Goal: Task Accomplishment & Management: Use online tool/utility

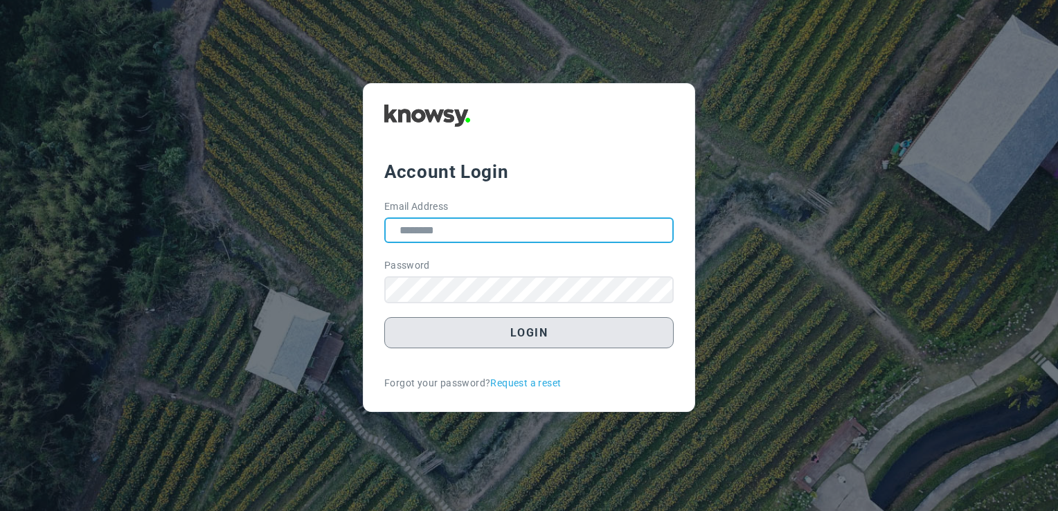
type input "**********"
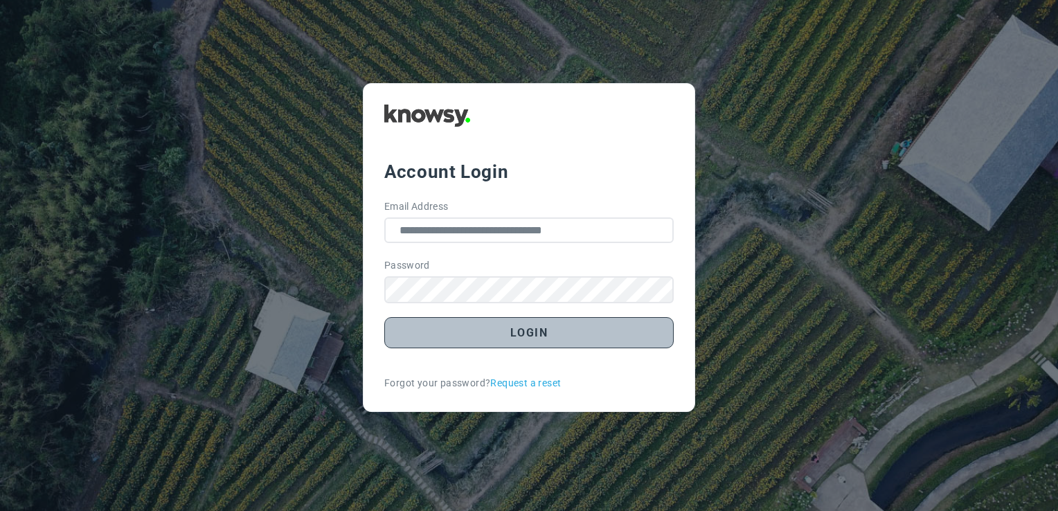
click at [515, 335] on button "Login" at bounding box center [528, 332] width 289 height 31
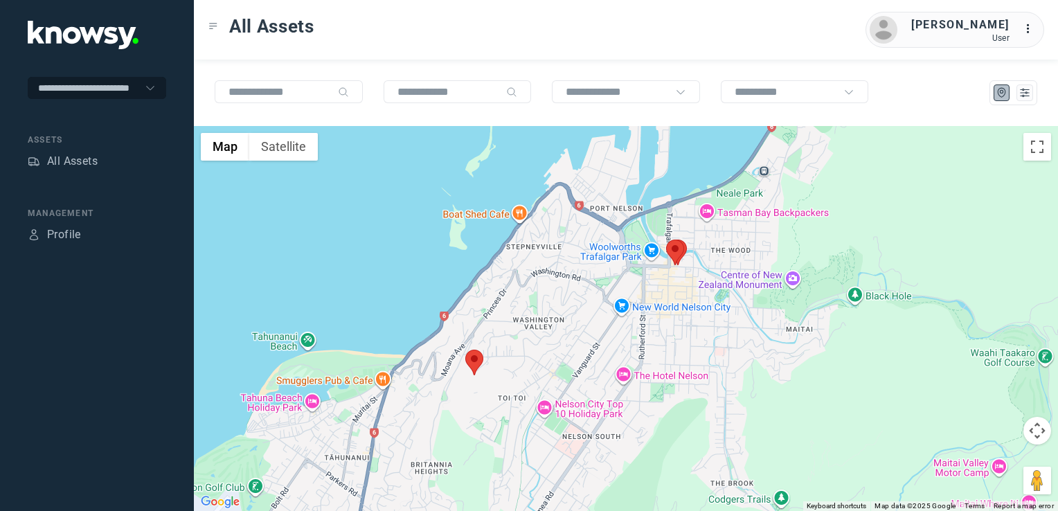
click at [475, 357] on img at bounding box center [474, 363] width 18 height 26
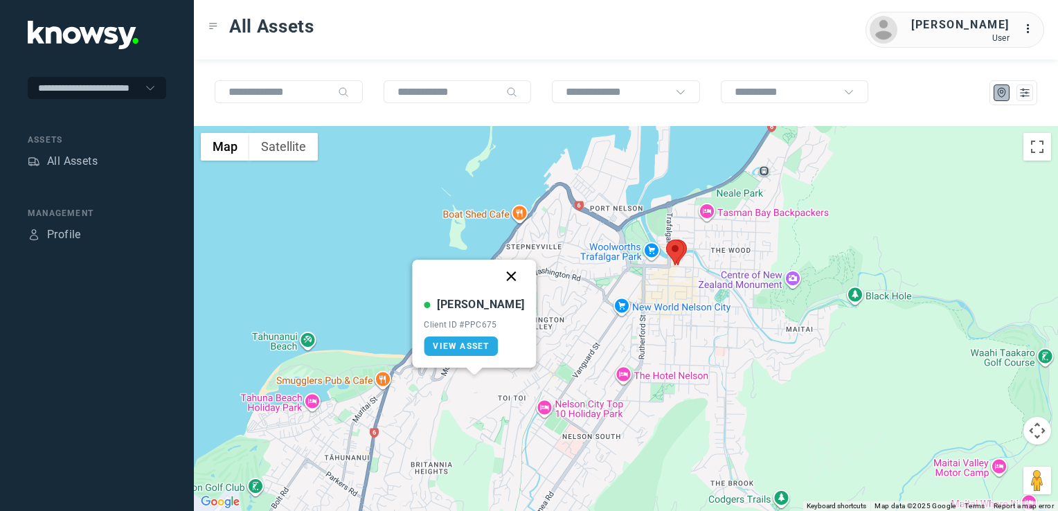
click at [495, 277] on button "Close" at bounding box center [511, 276] width 33 height 33
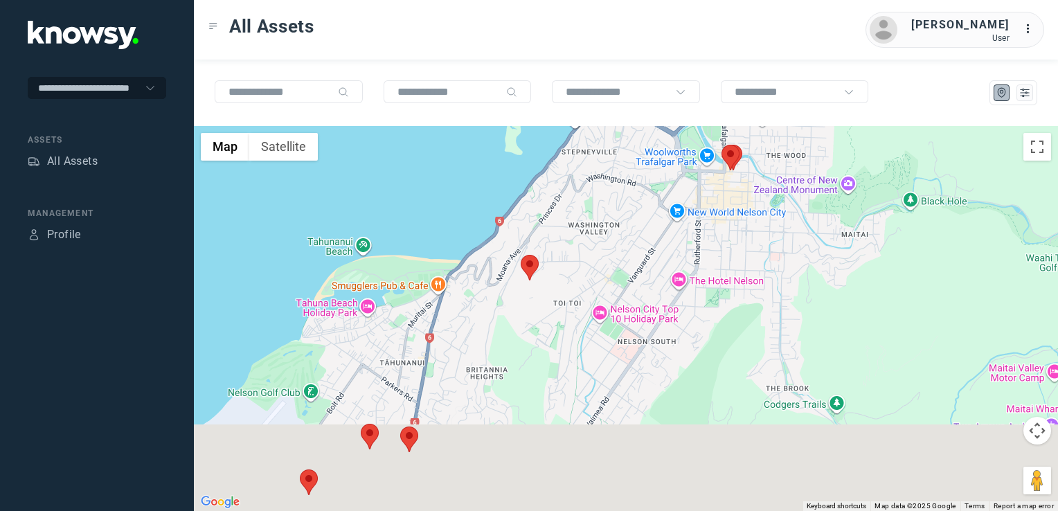
drag, startPoint x: 421, startPoint y: 385, endPoint x: 524, endPoint y: 205, distance: 207.2
click at [522, 223] on div "To navigate, press the arrow keys." at bounding box center [626, 318] width 864 height 385
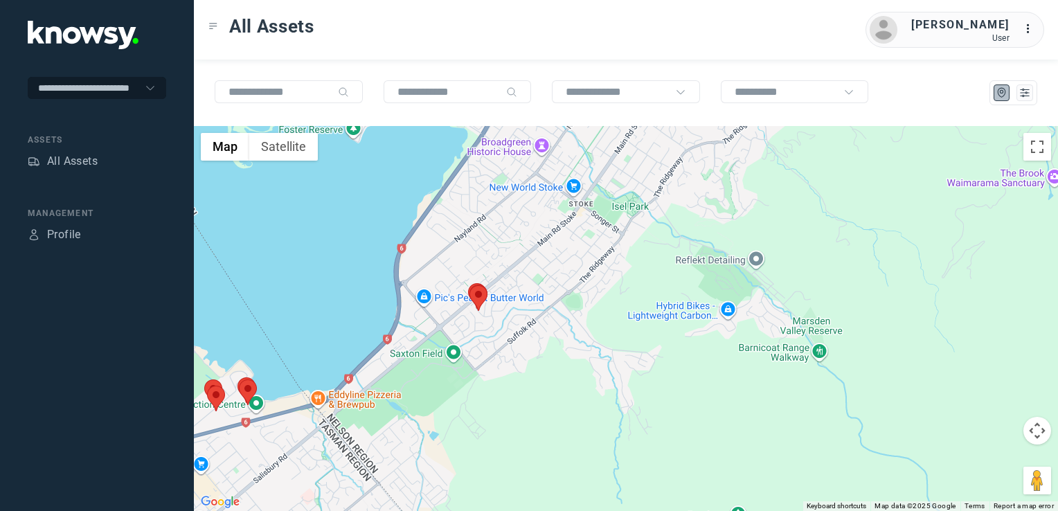
drag, startPoint x: 490, startPoint y: 273, endPoint x: 477, endPoint y: 383, distance: 110.9
click at [474, 383] on div at bounding box center [626, 318] width 864 height 385
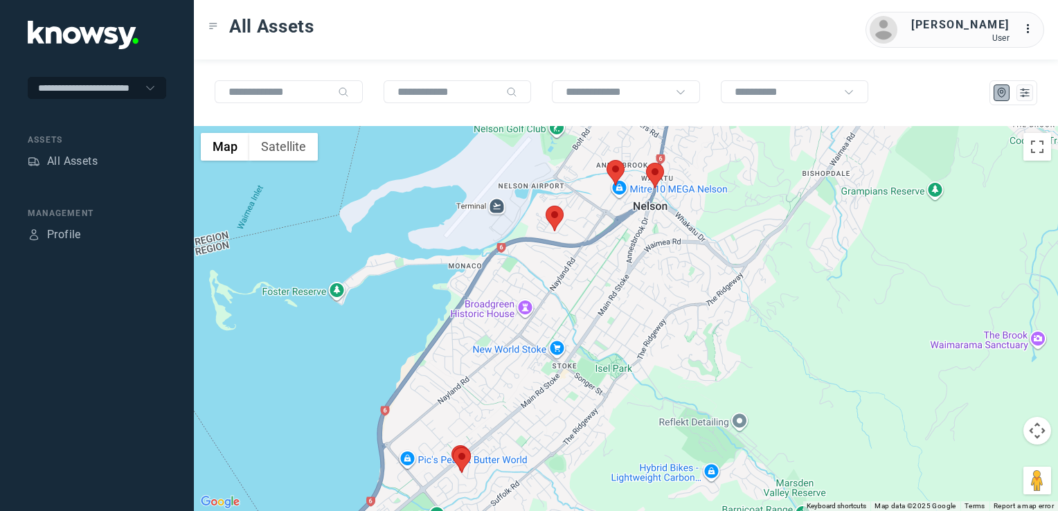
drag, startPoint x: 560, startPoint y: 284, endPoint x: 568, endPoint y: 231, distance: 53.3
click at [568, 235] on div at bounding box center [626, 318] width 864 height 385
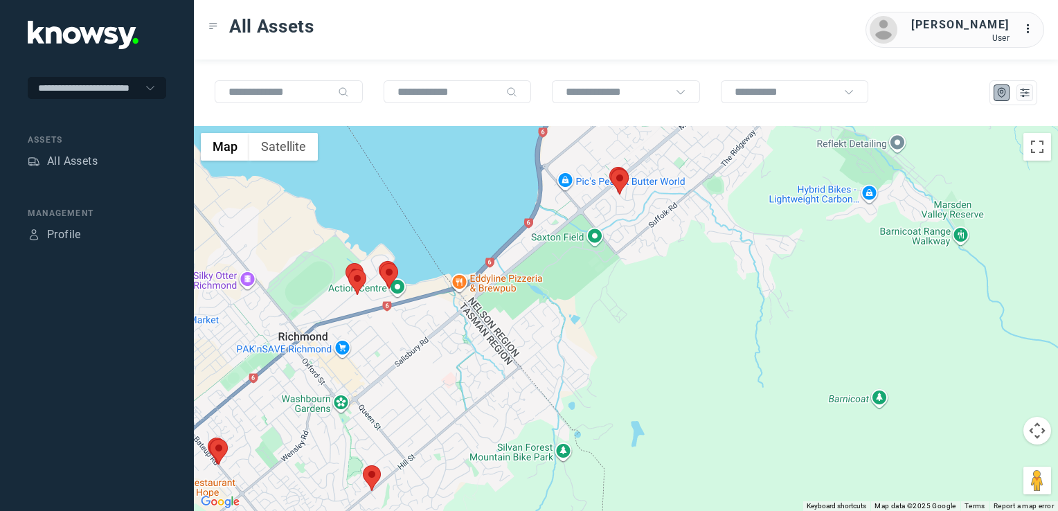
drag, startPoint x: 563, startPoint y: 271, endPoint x: 679, endPoint y: 303, distance: 120.6
click at [680, 303] on div at bounding box center [626, 318] width 864 height 385
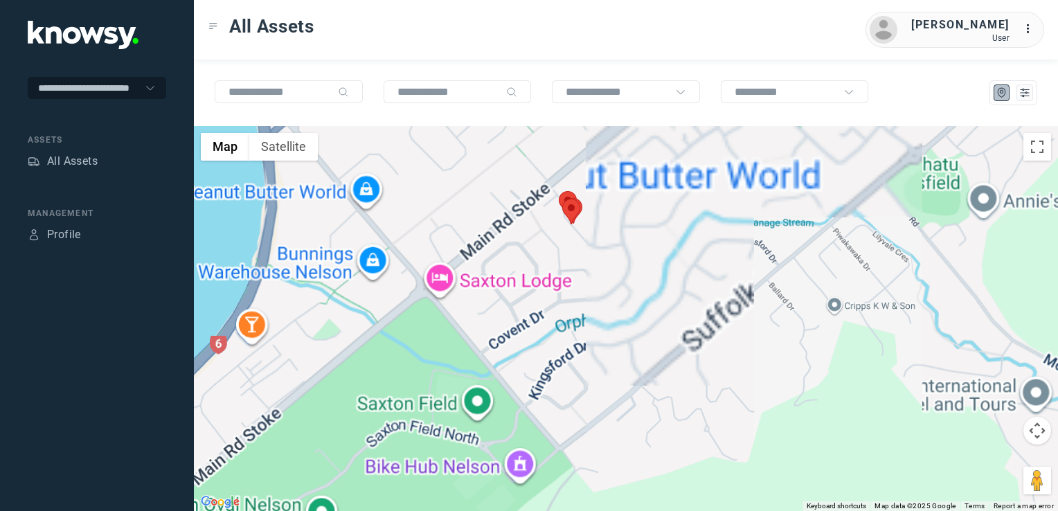
drag, startPoint x: 621, startPoint y: 236, endPoint x: 625, endPoint y: 307, distance: 70.7
click at [625, 307] on div at bounding box center [626, 318] width 864 height 385
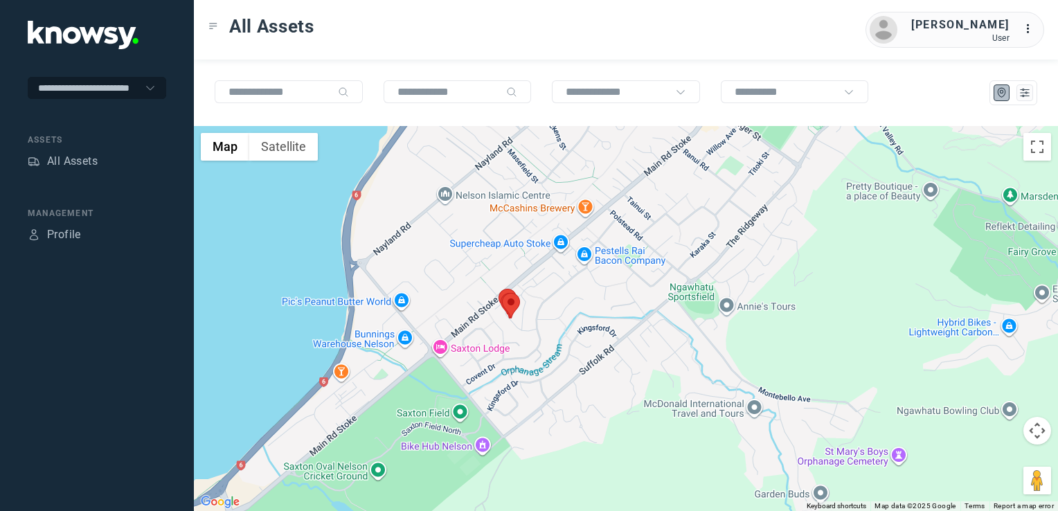
click at [526, 356] on div at bounding box center [626, 318] width 864 height 385
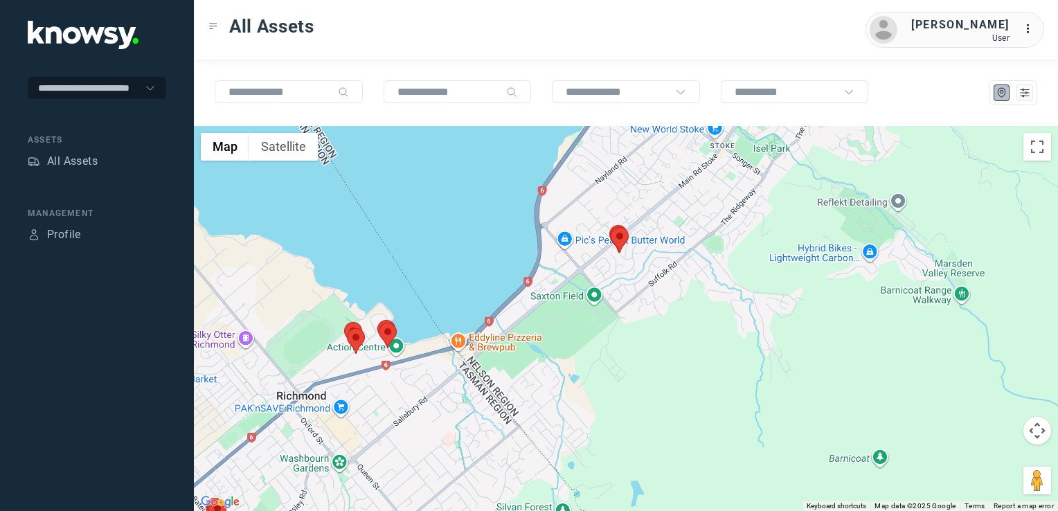
click at [583, 321] on div at bounding box center [626, 318] width 864 height 385
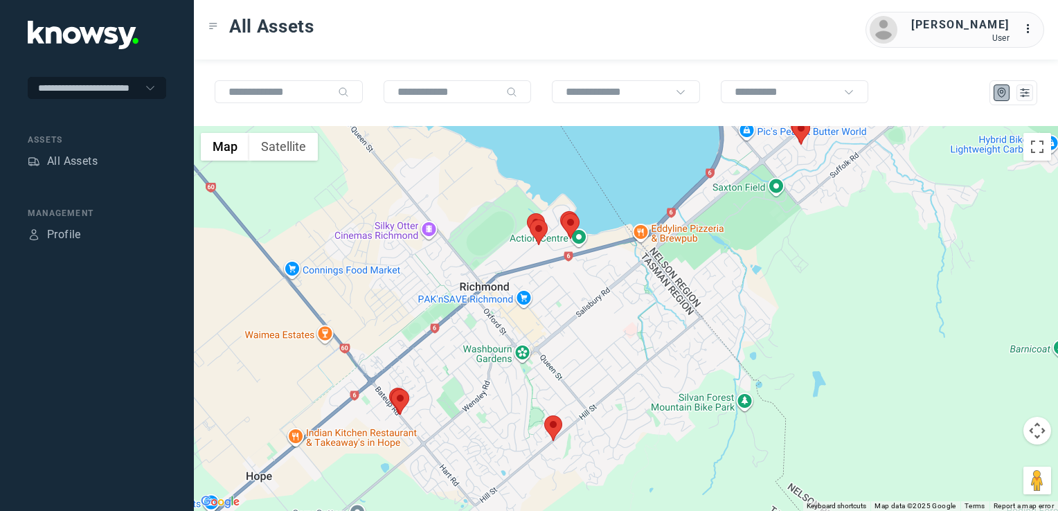
click at [396, 400] on img at bounding box center [400, 402] width 18 height 26
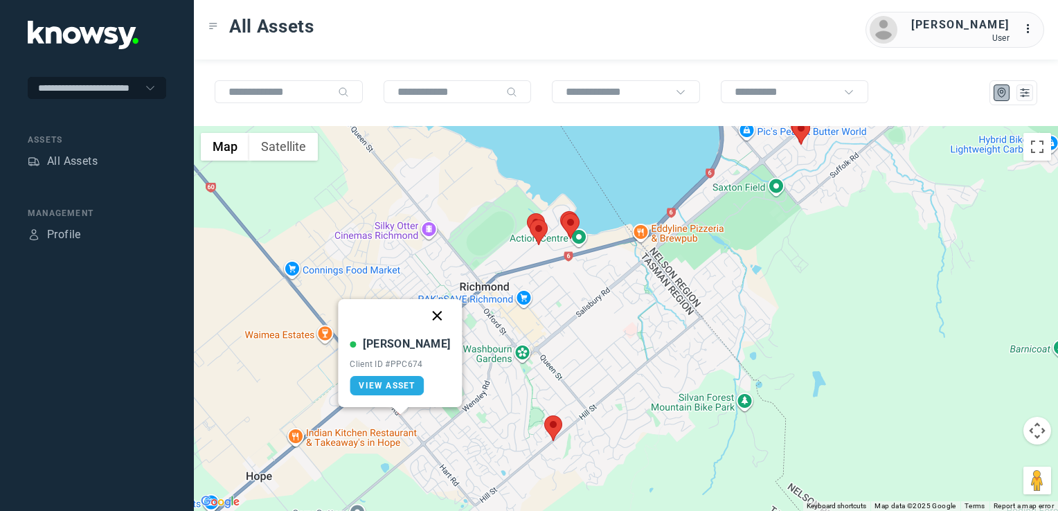
drag, startPoint x: 421, startPoint y: 310, endPoint x: 551, endPoint y: 372, distance: 144.4
click at [422, 310] on button "Close" at bounding box center [437, 315] width 33 height 33
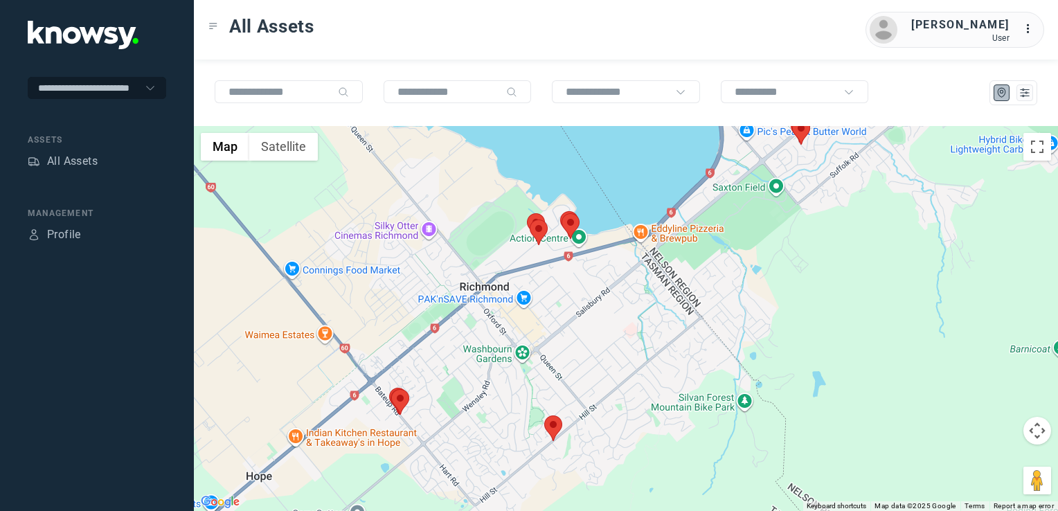
click at [555, 417] on img at bounding box center [553, 429] width 18 height 26
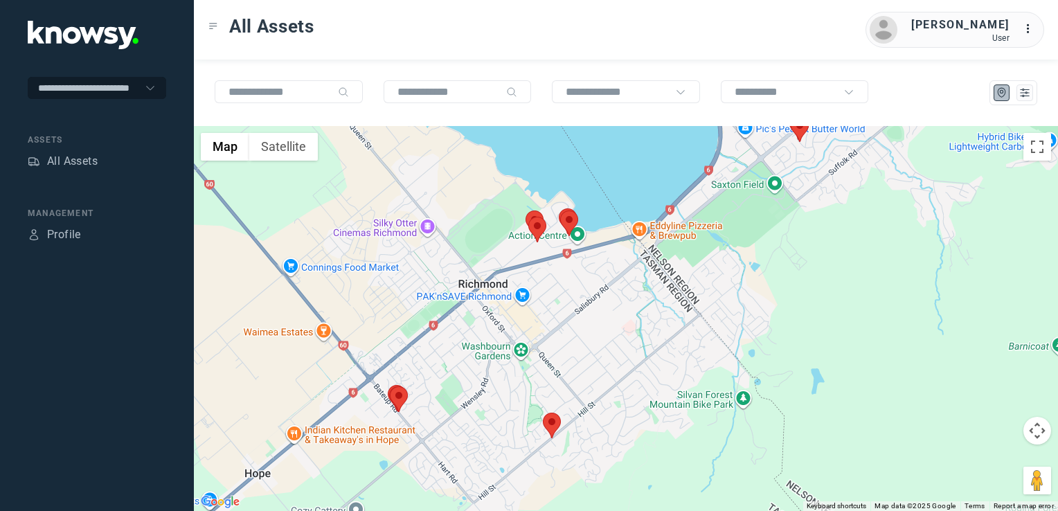
click at [554, 416] on img at bounding box center [552, 426] width 18 height 26
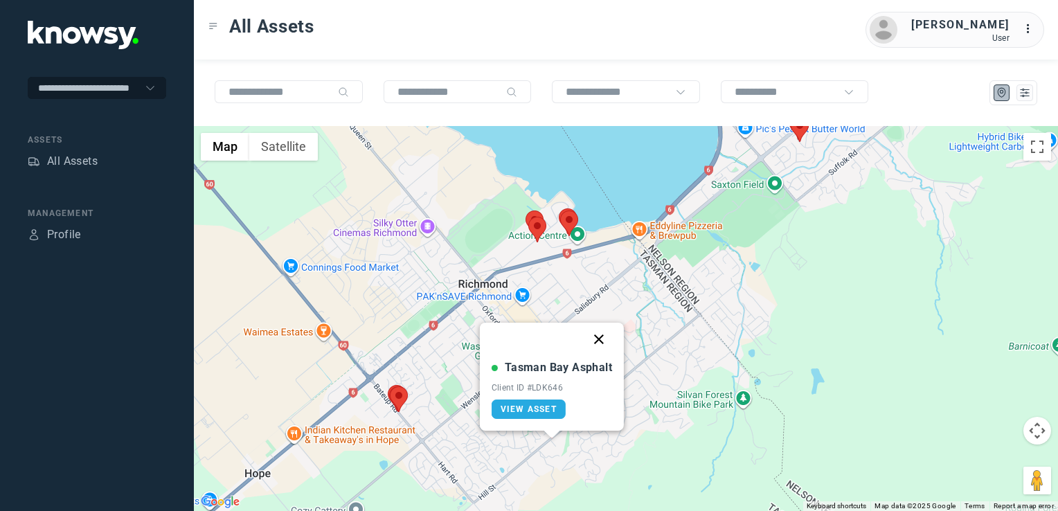
click at [598, 337] on button "Close" at bounding box center [598, 339] width 33 height 33
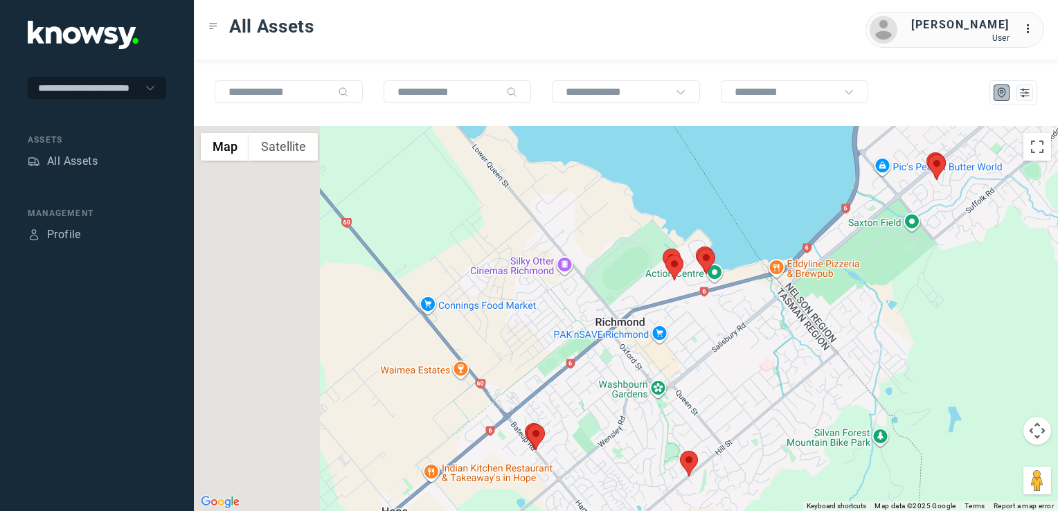
drag, startPoint x: 490, startPoint y: 378, endPoint x: 591, endPoint y: 399, distance: 103.9
click at [593, 400] on div at bounding box center [626, 318] width 864 height 385
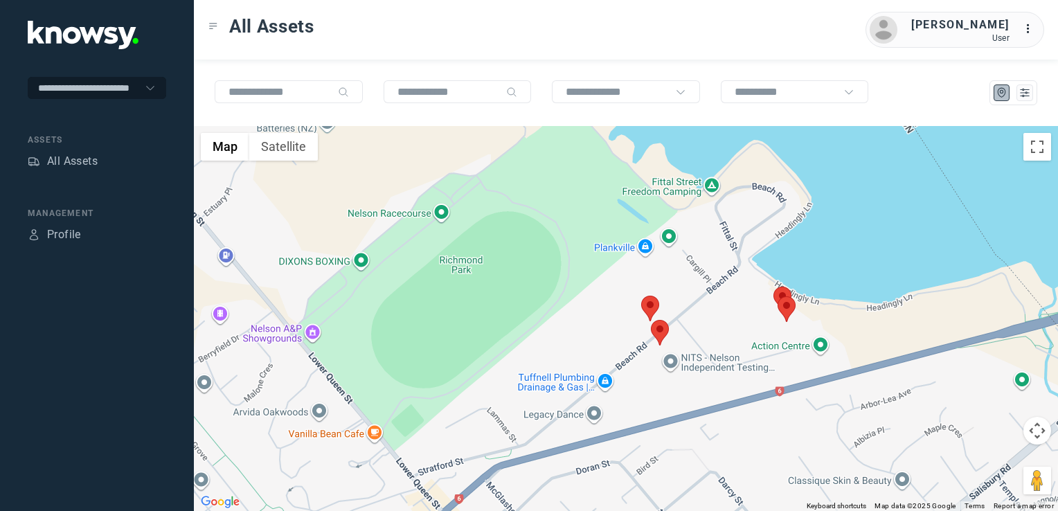
click at [661, 328] on img at bounding box center [660, 333] width 18 height 26
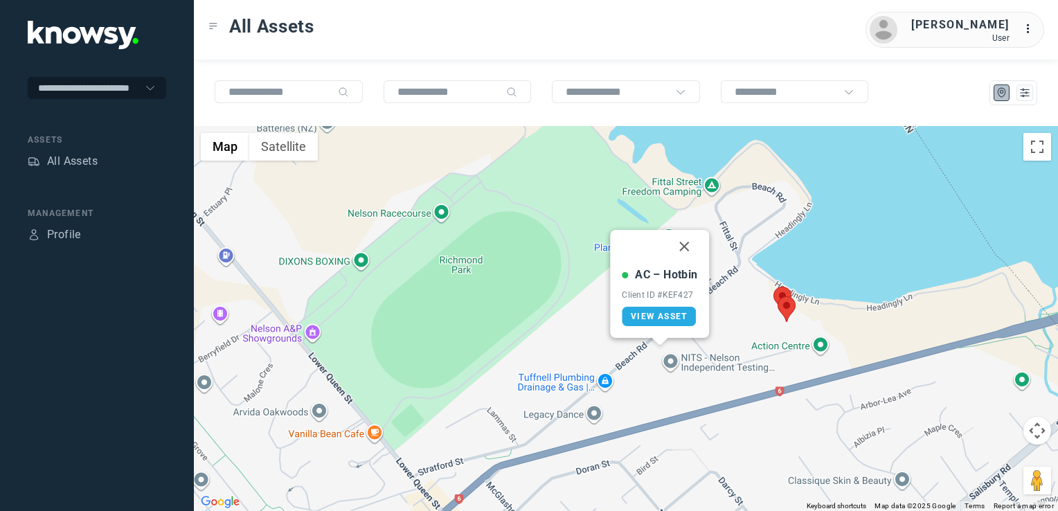
drag, startPoint x: 689, startPoint y: 245, endPoint x: 706, endPoint y: 269, distance: 29.2
click at [689, 245] on button "Close" at bounding box center [684, 246] width 33 height 33
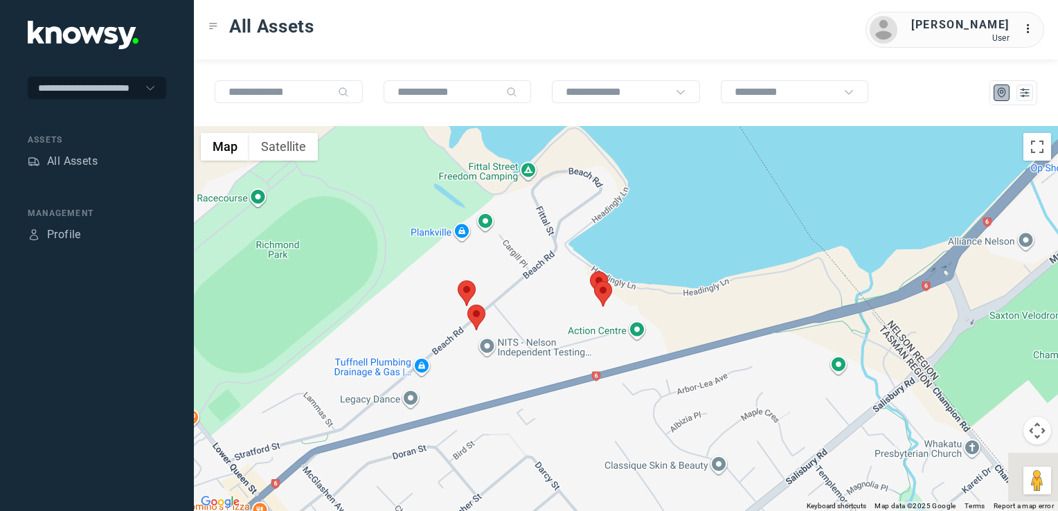
drag, startPoint x: 911, startPoint y: 296, endPoint x: 515, endPoint y: 386, distance: 405.4
click at [510, 388] on div at bounding box center [626, 318] width 864 height 385
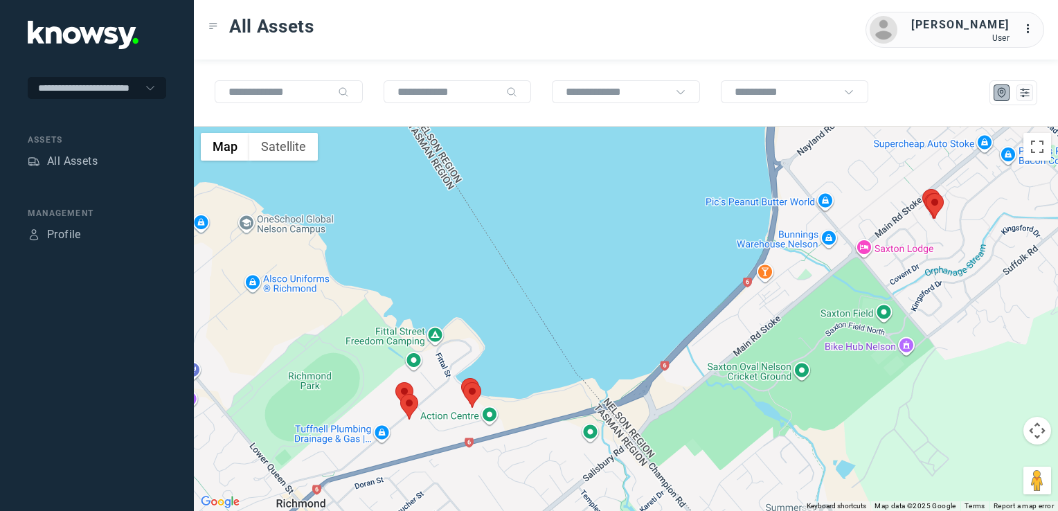
drag, startPoint x: 851, startPoint y: 246, endPoint x: 757, endPoint y: 314, distance: 116.1
click at [759, 313] on div at bounding box center [626, 318] width 864 height 385
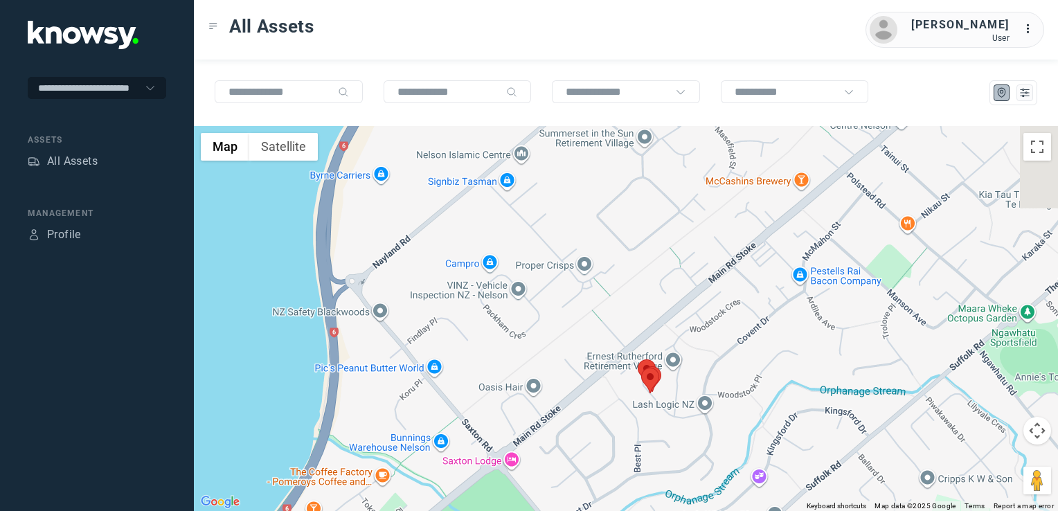
drag, startPoint x: 735, startPoint y: 356, endPoint x: 693, endPoint y: 377, distance: 47.1
click at [698, 373] on div at bounding box center [626, 318] width 864 height 385
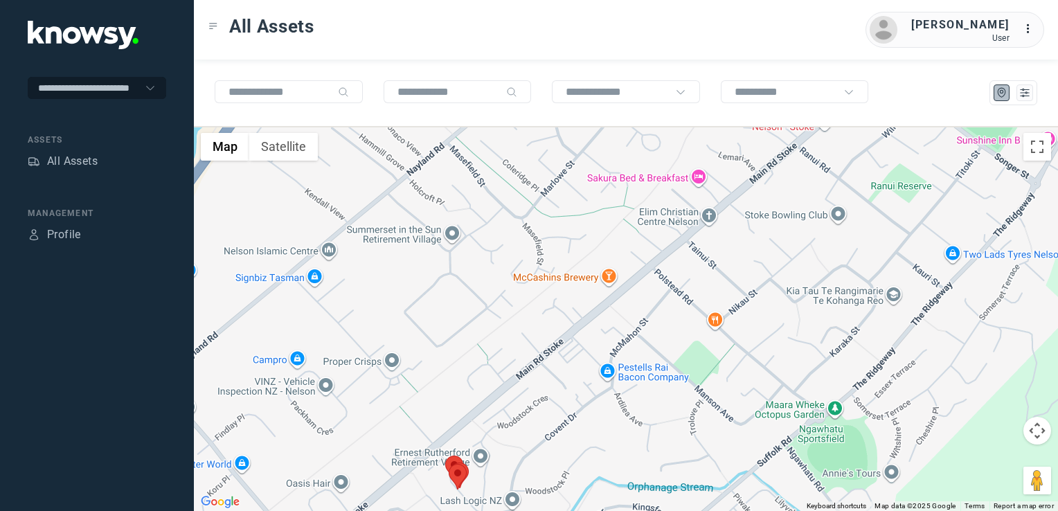
drag, startPoint x: 723, startPoint y: 337, endPoint x: 624, endPoint y: 384, distance: 109.4
click at [625, 384] on div at bounding box center [626, 318] width 864 height 385
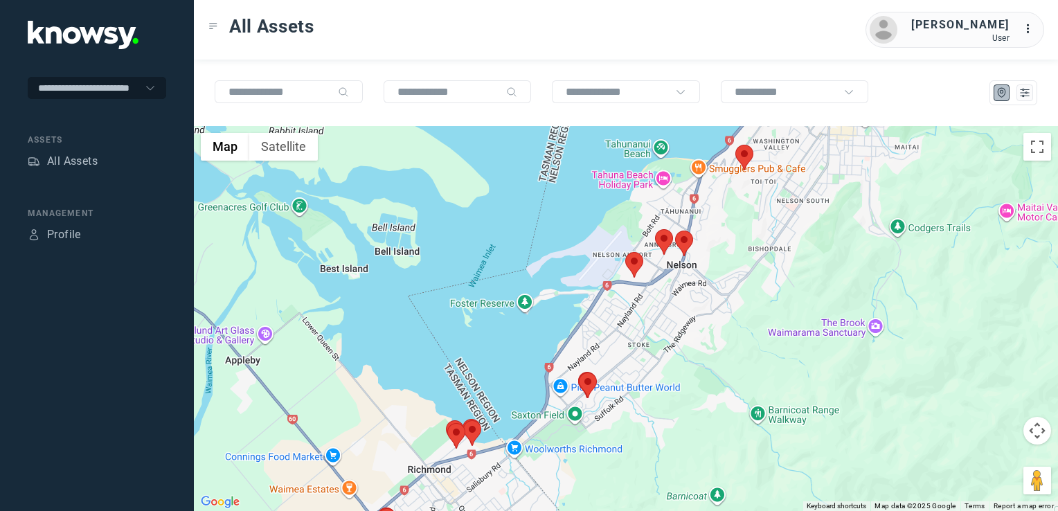
click at [633, 267] on img at bounding box center [634, 265] width 18 height 26
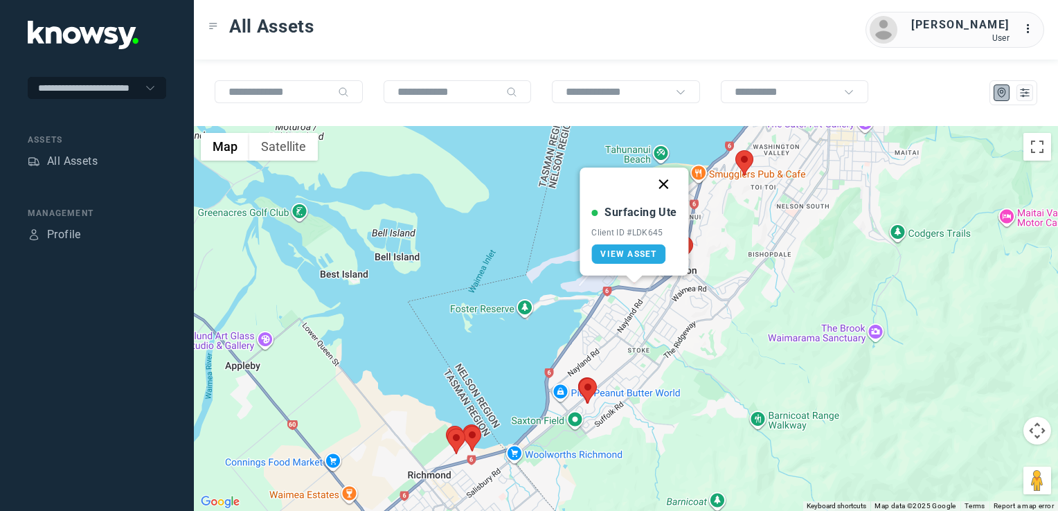
drag, startPoint x: 659, startPoint y: 187, endPoint x: 663, endPoint y: 197, distance: 10.8
click at [659, 187] on button "Close" at bounding box center [664, 184] width 33 height 33
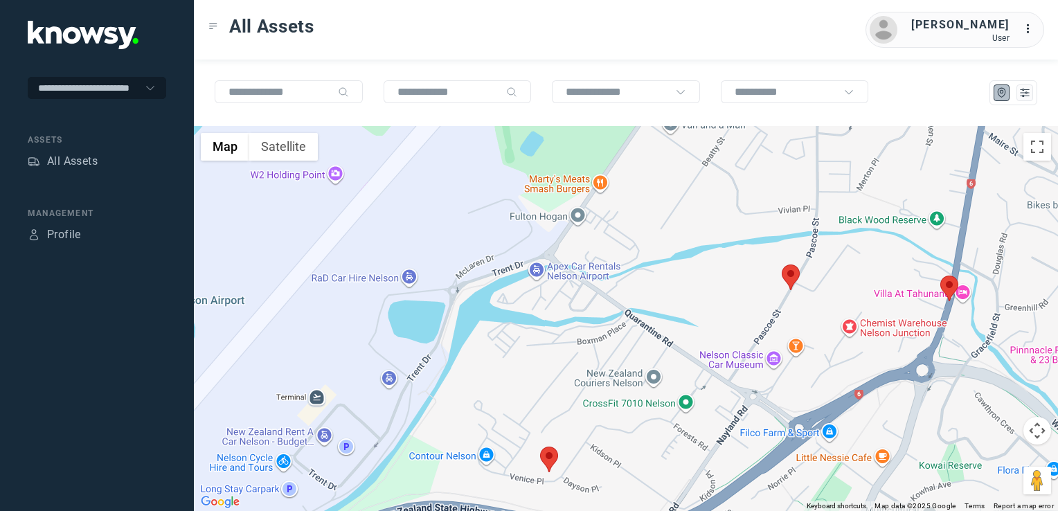
click at [790, 280] on img at bounding box center [791, 278] width 18 height 26
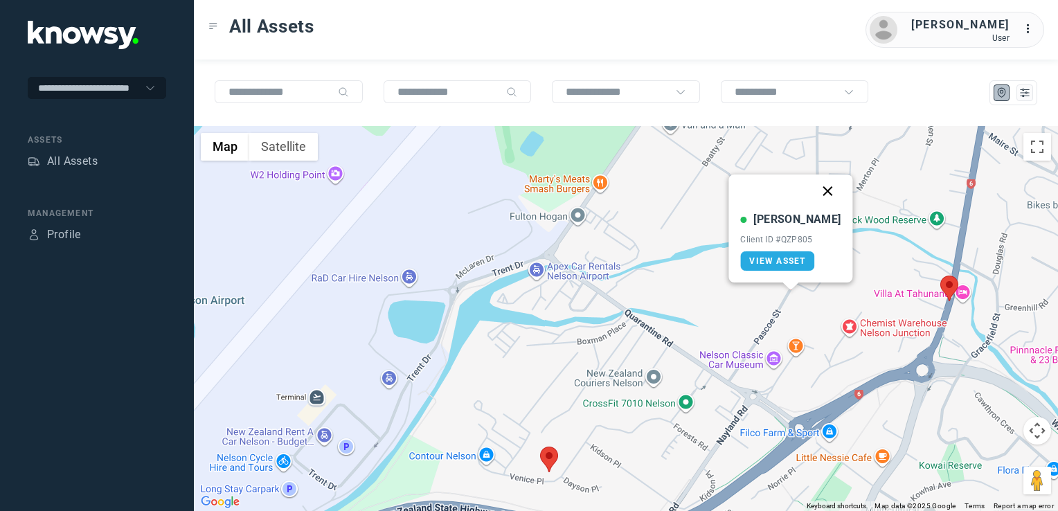
click at [812, 191] on button "Close" at bounding box center [828, 191] width 33 height 33
